Goal: Task Accomplishment & Management: Manage account settings

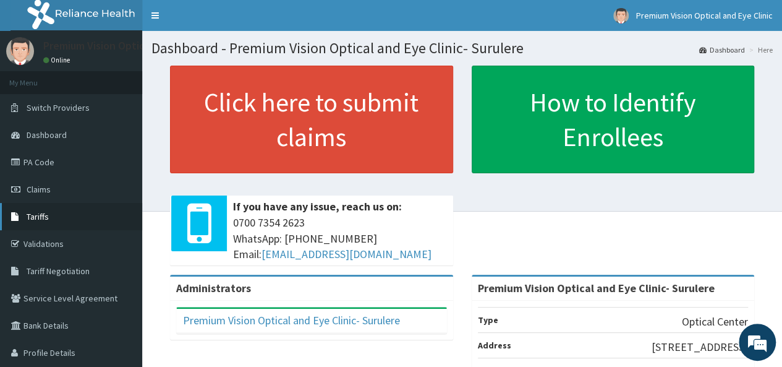
click at [78, 217] on link "Tariffs" at bounding box center [71, 216] width 142 height 27
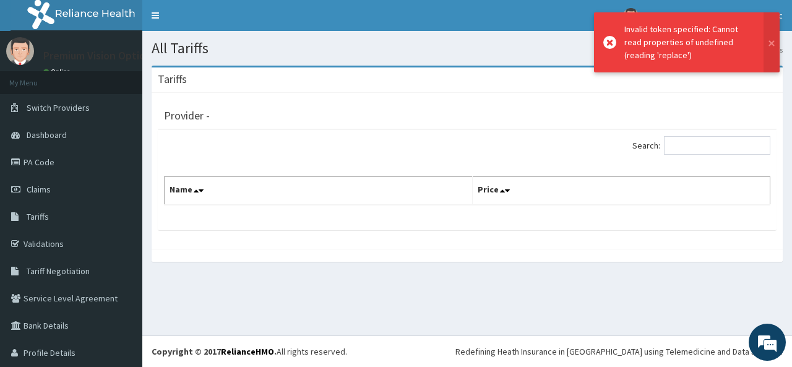
drag, startPoint x: 589, startPoint y: 35, endPoint x: 583, endPoint y: 178, distance: 142.4
click at [583, 178] on div "All Tariffs Dashboard Tariffs Tariffs Provider - Search: Name Price" at bounding box center [467, 183] width 650 height 304
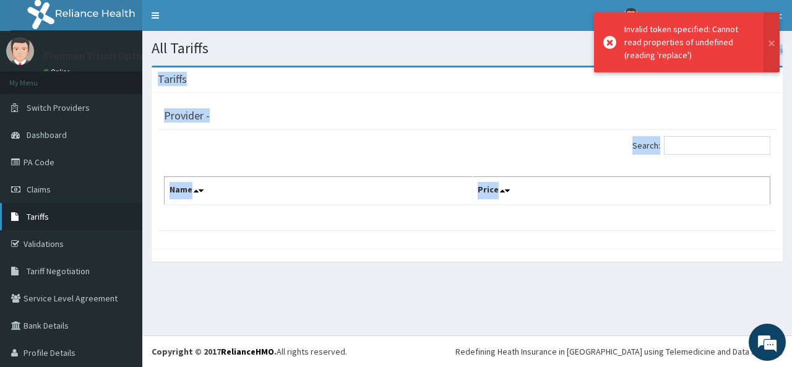
click at [90, 211] on link "Tariffs" at bounding box center [71, 216] width 142 height 27
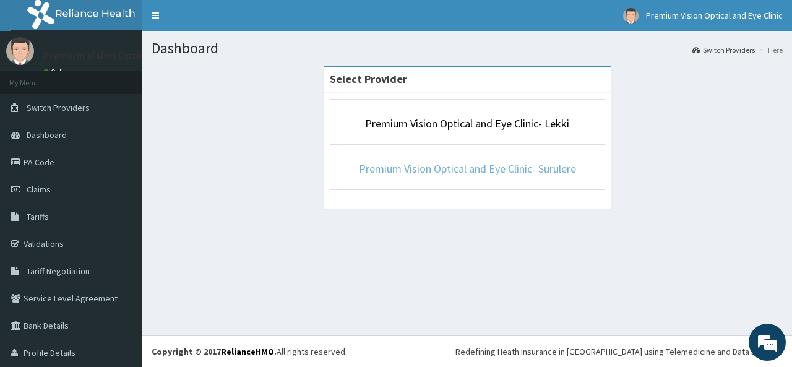
click at [551, 165] on link "Premium Vision Optical and Eye Clinic- Surulere" at bounding box center [467, 168] width 217 height 14
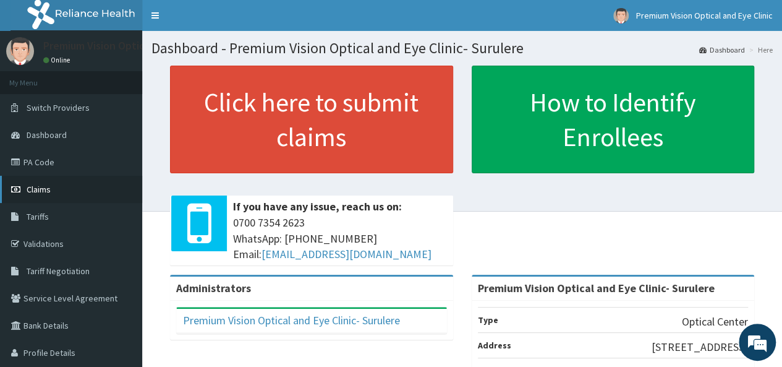
click at [71, 187] on link "Claims" at bounding box center [71, 189] width 142 height 27
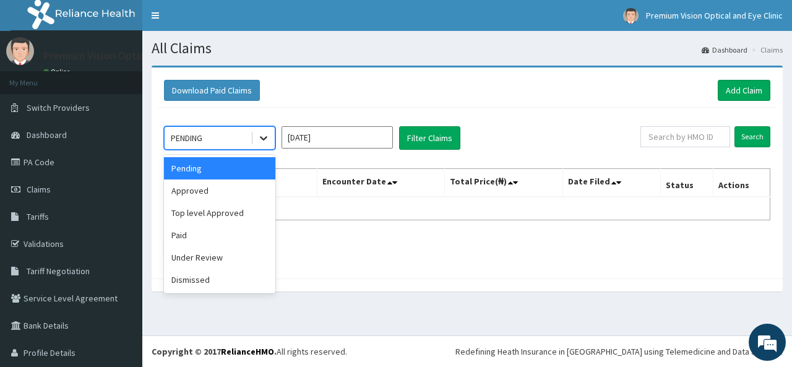
click at [271, 134] on div at bounding box center [263, 138] width 22 height 22
click at [245, 173] on div "Pending" at bounding box center [219, 168] width 111 height 22
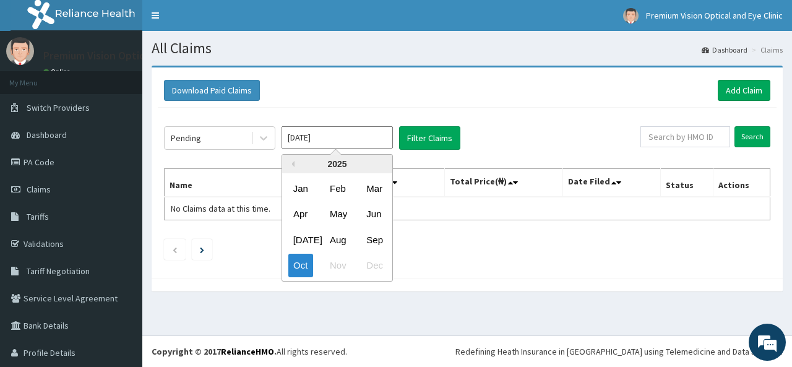
click at [387, 133] on input "Oct 2025" at bounding box center [336, 137] width 111 height 22
click at [304, 270] on div "Oct" at bounding box center [300, 265] width 25 height 23
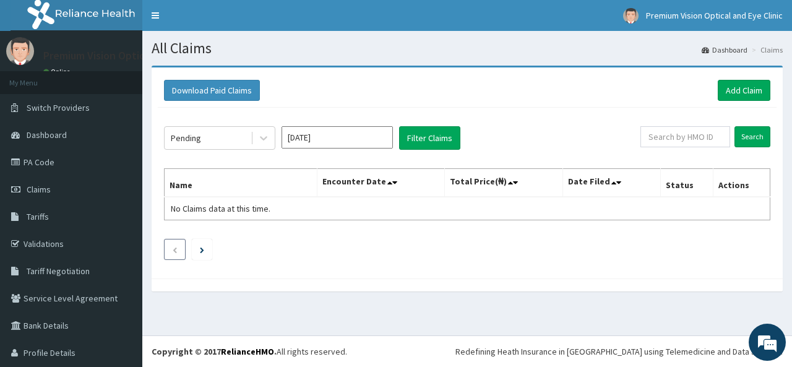
click at [178, 250] on li at bounding box center [175, 249] width 22 height 21
click at [197, 246] on li at bounding box center [202, 249] width 20 height 21
click at [692, 139] on input "text" at bounding box center [685, 136] width 90 height 21
click at [667, 135] on input "text" at bounding box center [685, 136] width 90 height 21
type input "TZA/10055/A"
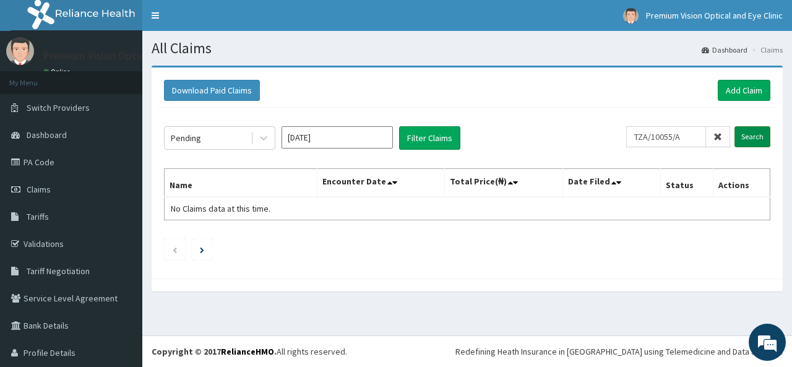
click at [752, 135] on input "Search" at bounding box center [752, 136] width 36 height 21
click at [747, 134] on input "Search" at bounding box center [752, 136] width 36 height 21
click at [200, 246] on li at bounding box center [202, 249] width 20 height 21
click at [427, 134] on button "Filter Claims" at bounding box center [429, 138] width 61 height 24
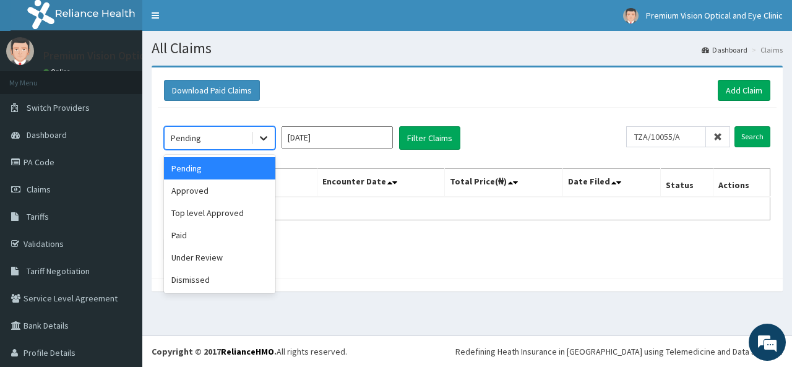
click at [265, 140] on icon at bounding box center [263, 138] width 12 height 12
click at [236, 166] on div "Pending" at bounding box center [219, 168] width 111 height 22
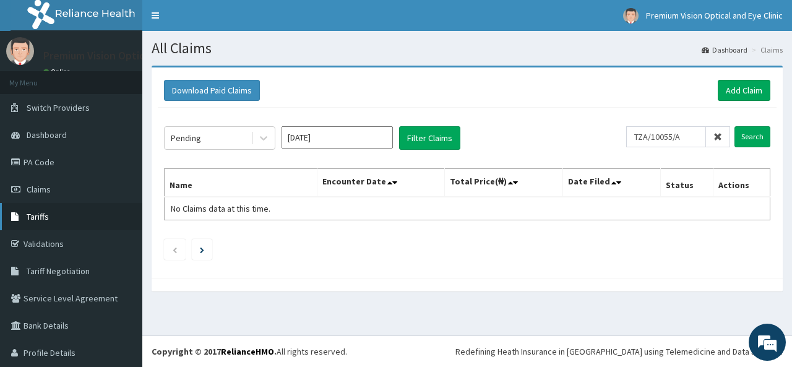
click at [74, 210] on link "Tariffs" at bounding box center [71, 216] width 142 height 27
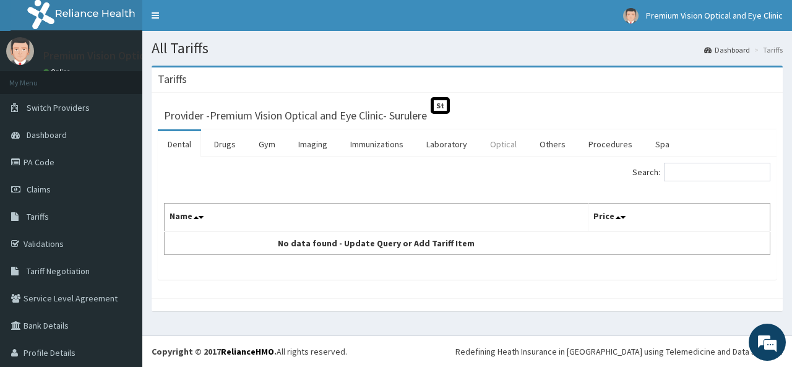
click at [502, 143] on link "Optical" at bounding box center [503, 144] width 46 height 26
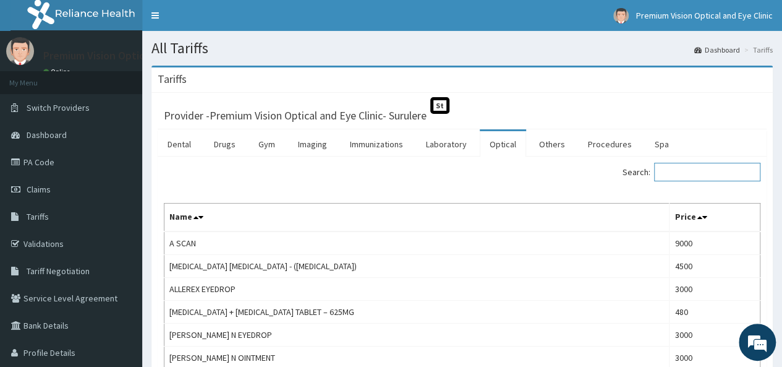
click at [685, 166] on input "Search:" at bounding box center [707, 172] width 106 height 19
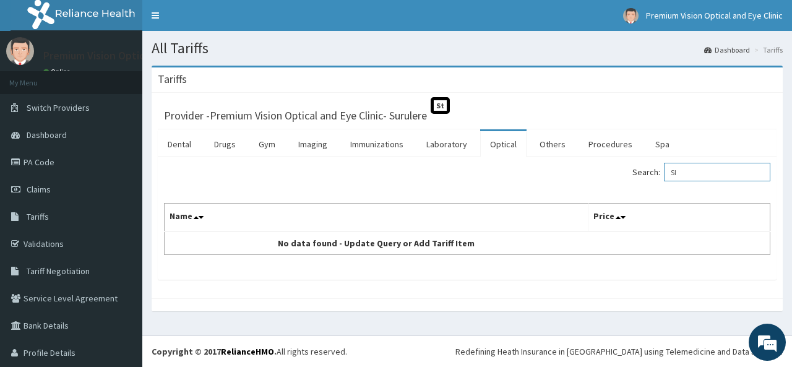
type input "S"
type input "SINGLE VISIONMI8J"
